Goal: Task Accomplishment & Management: Manage account settings

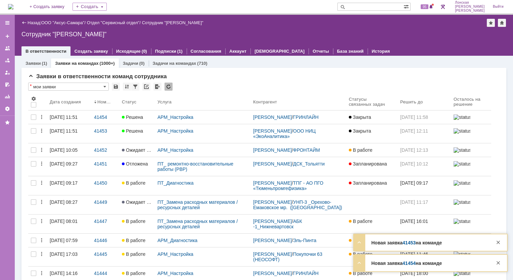
click at [412, 247] on div "Новая заявка 41453 на команде Тема Заявка. Активация офиса Контрагент Служебный…" at bounding box center [430, 242] width 153 height 16
click at [396, 245] on strong "Новая заявка 41453 на команде" at bounding box center [406, 242] width 70 height 5
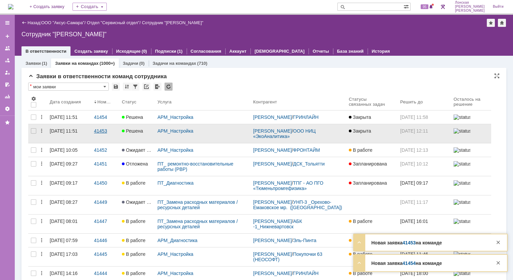
click at [104, 134] on div "41453" at bounding box center [105, 130] width 22 height 5
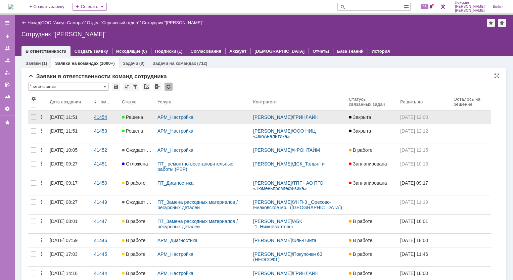
click at [94, 120] on link "41454" at bounding box center [105, 116] width 28 height 13
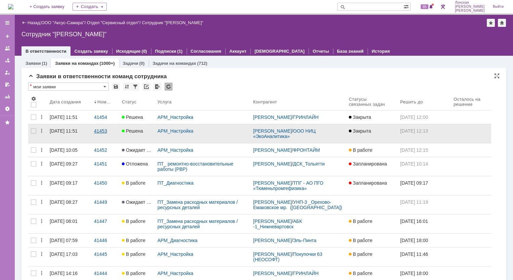
click at [97, 134] on div "41453" at bounding box center [105, 130] width 22 height 5
